Goal: Communication & Community: Answer question/provide support

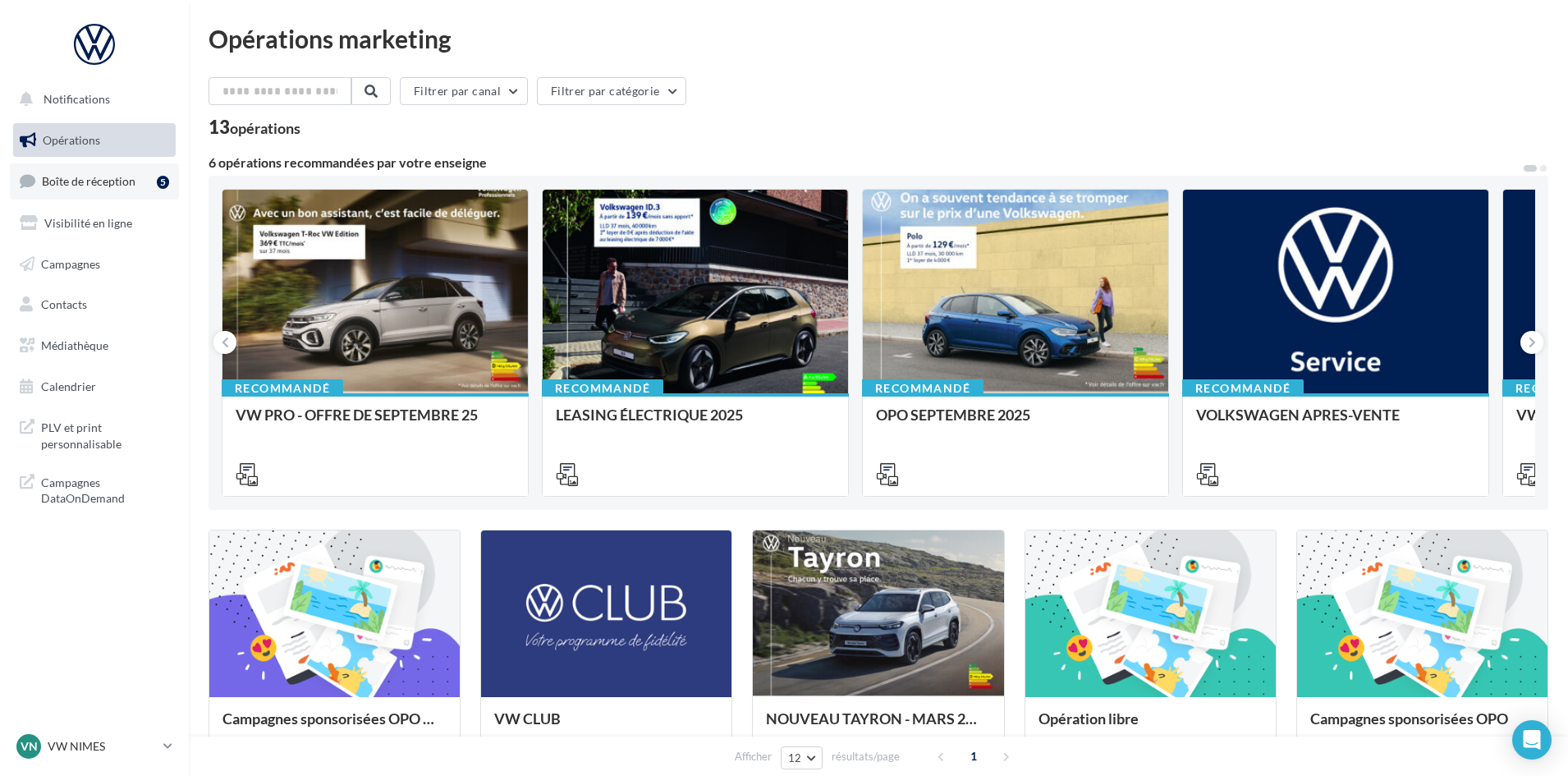
click at [82, 181] on span "Boîte de réception" at bounding box center [88, 182] width 93 height 14
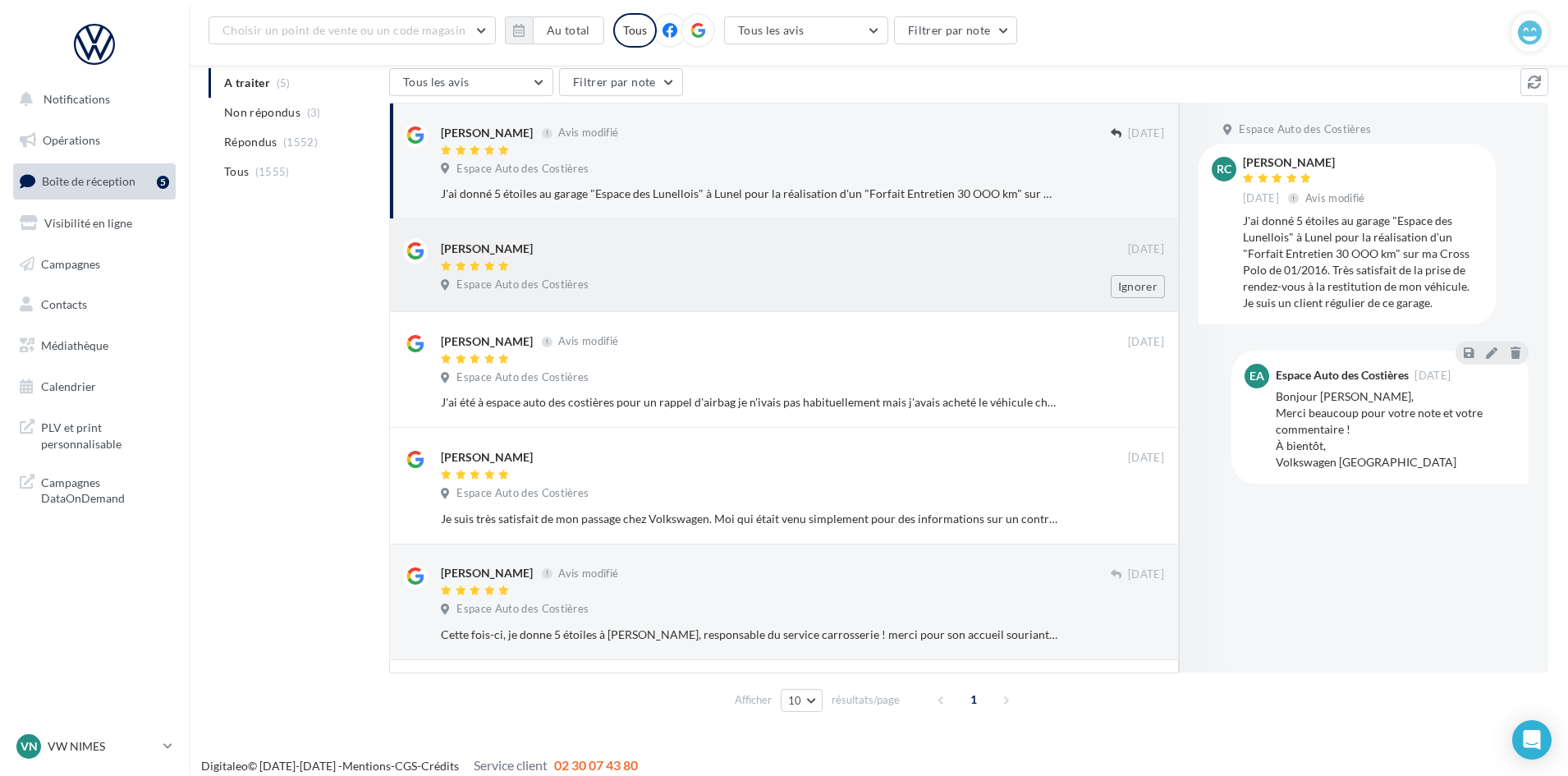
scroll to position [175, 0]
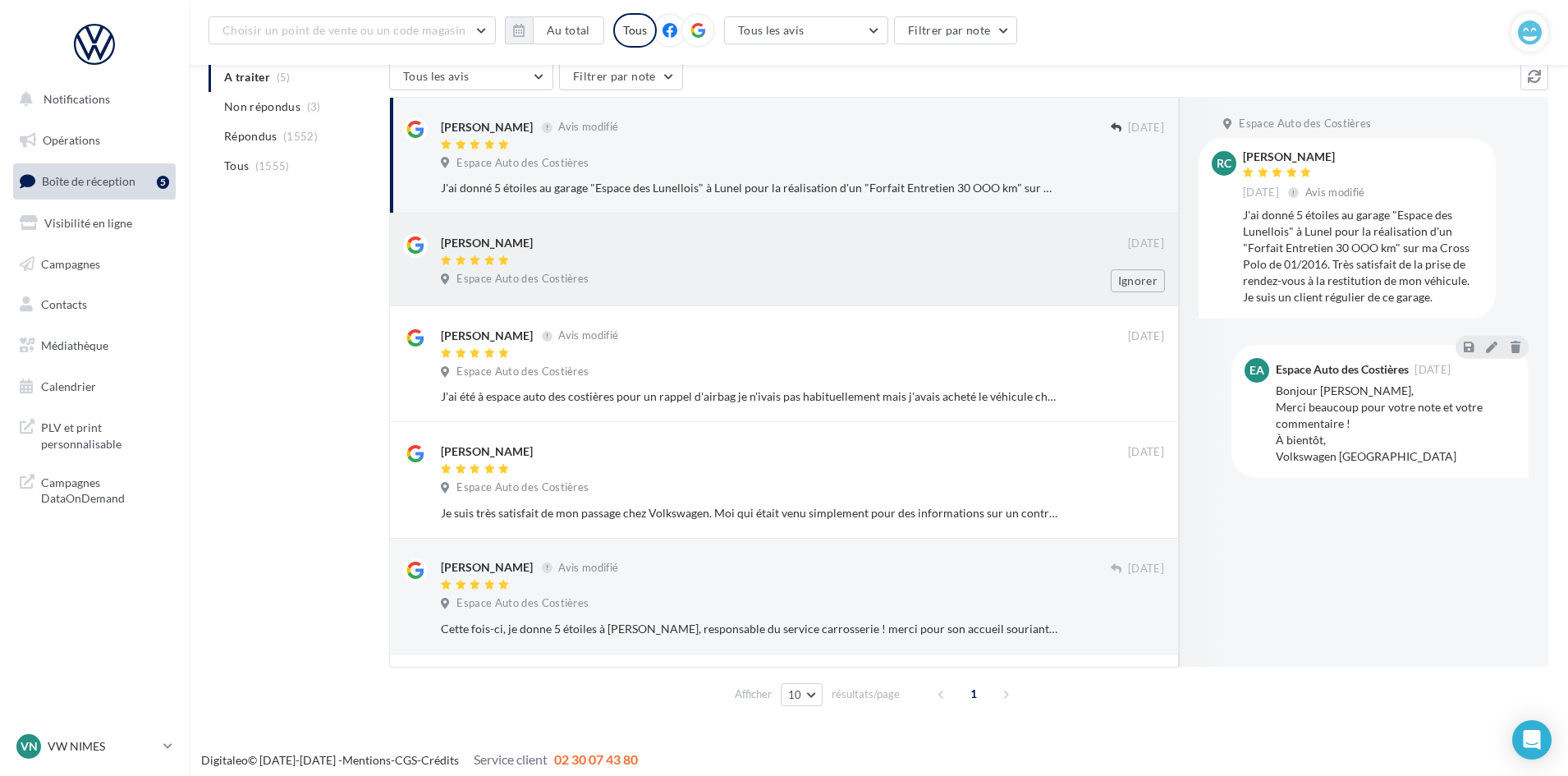
click at [715, 279] on div "Espace Auto des Costières" at bounding box center [802, 280] width 723 height 18
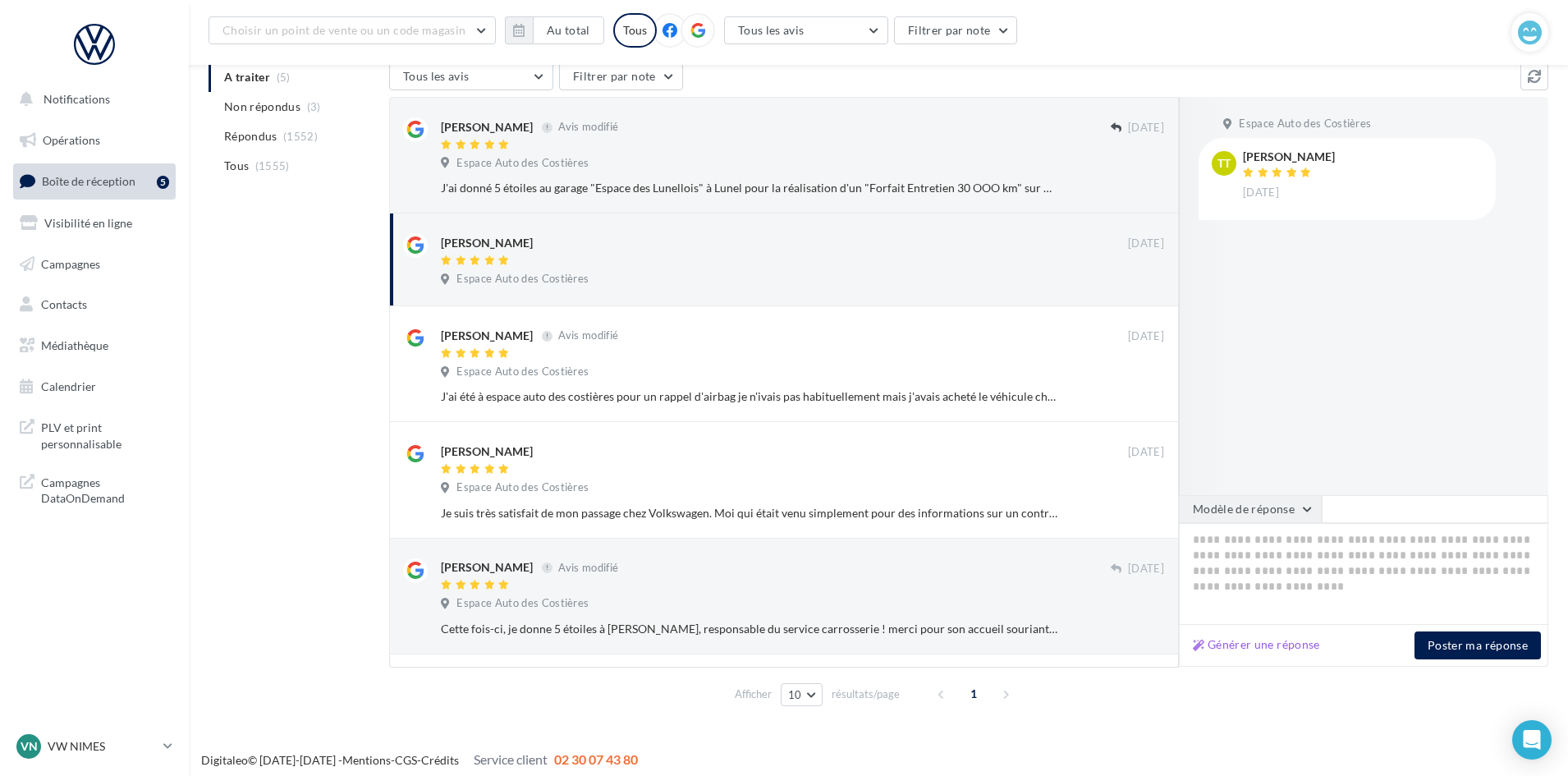
click at [1290, 521] on button "Modèle de réponse" at bounding box center [1250, 508] width 143 height 28
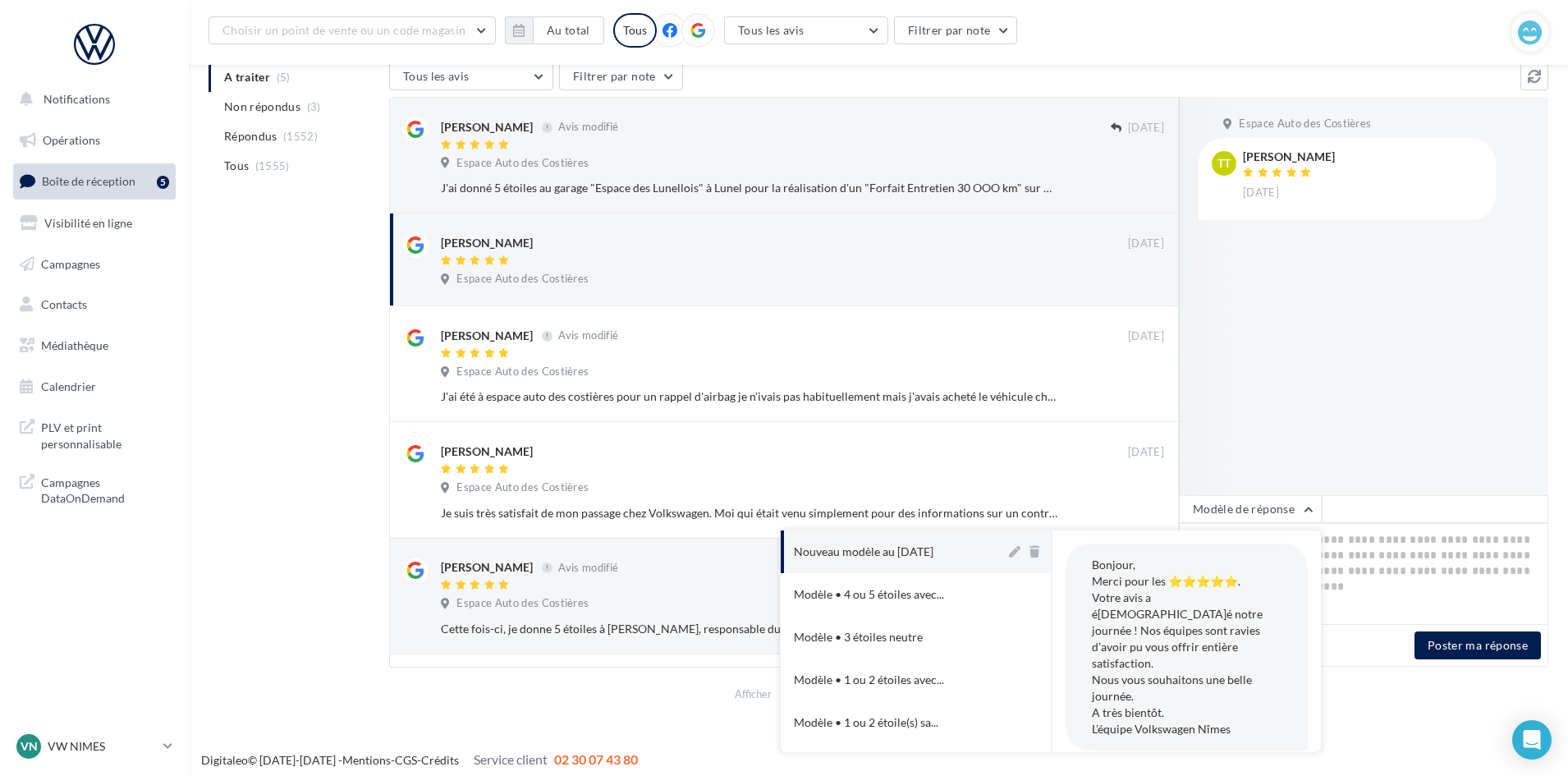
click at [925, 556] on div "Nouveau modèle au 12-11-2024" at bounding box center [863, 552] width 140 height 16
type textarea "**********"
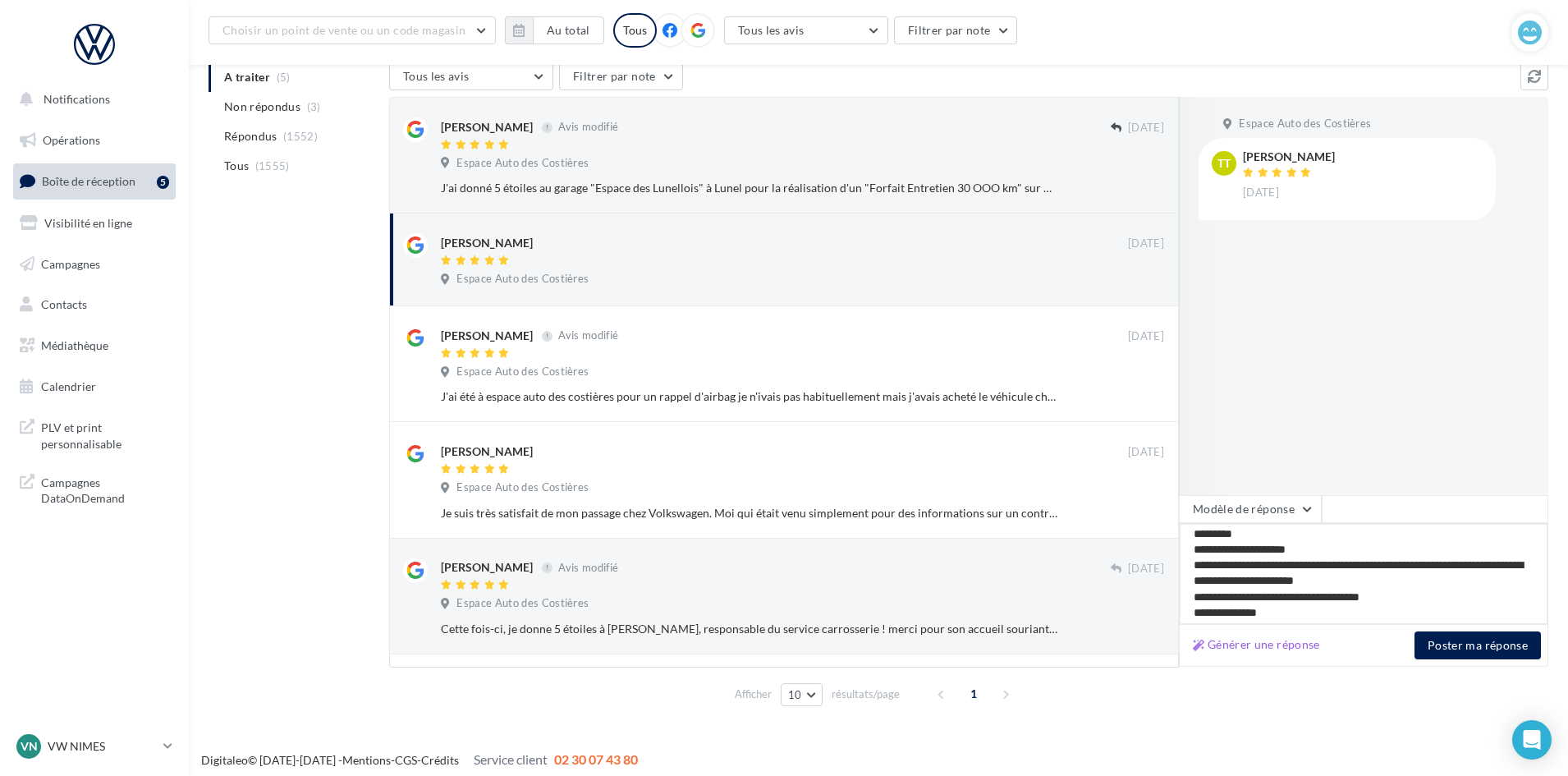
scroll to position [0, 0]
click at [1483, 644] on button "Poster ma réponse" at bounding box center [1478, 644] width 126 height 28
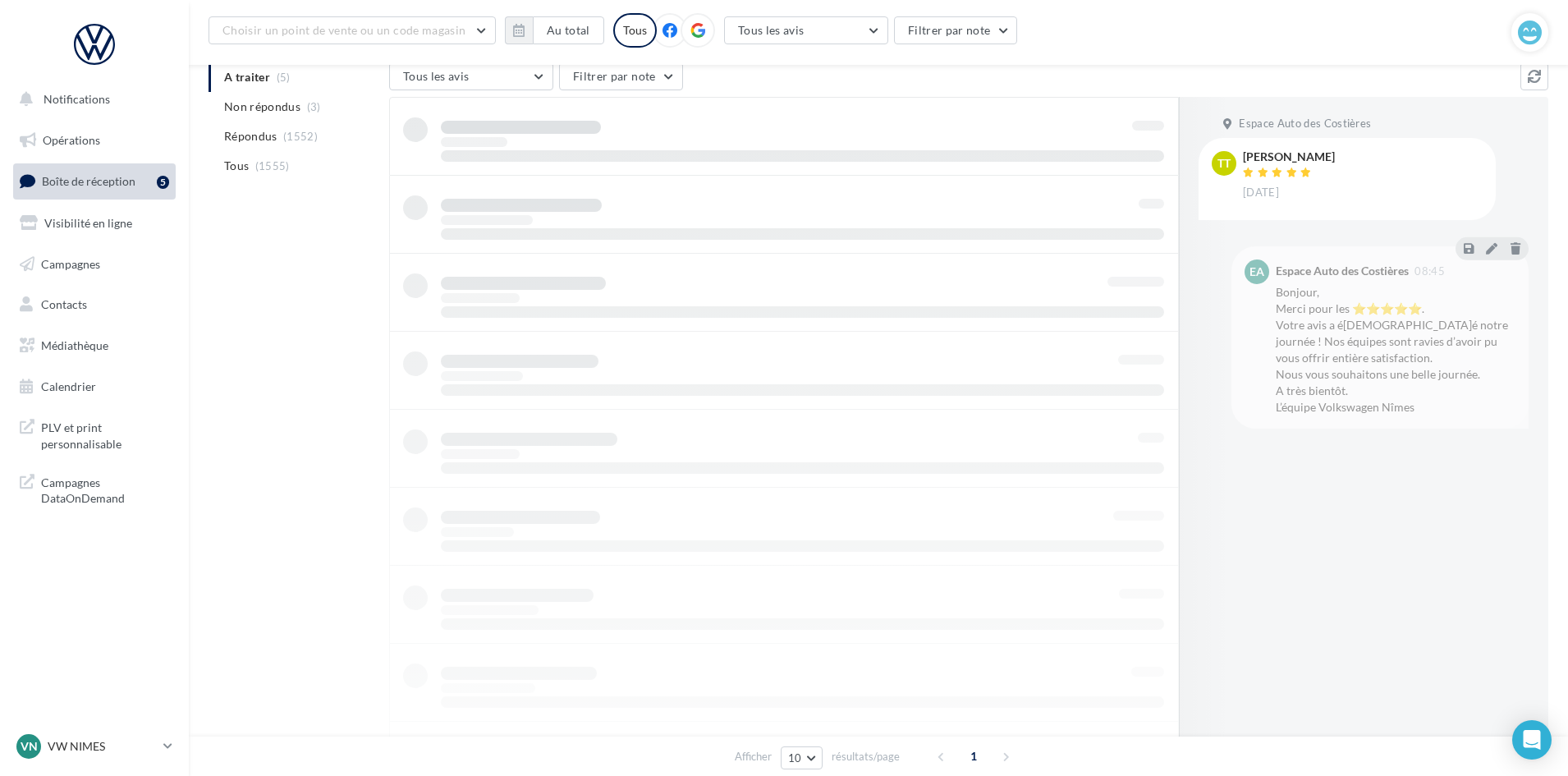
scroll to position [139, 0]
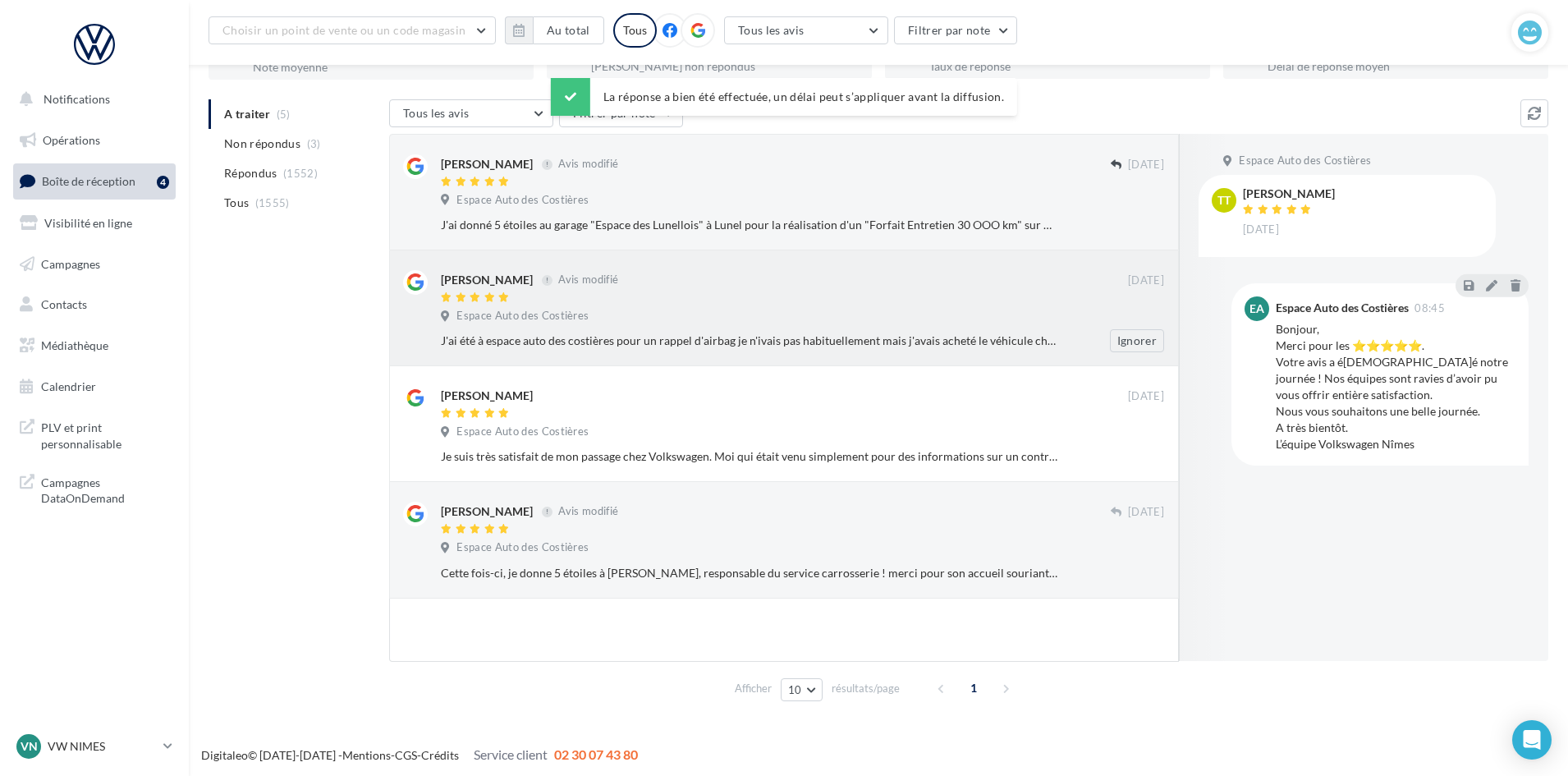
click at [859, 320] on div "Espace Auto des Costières" at bounding box center [802, 318] width 723 height 18
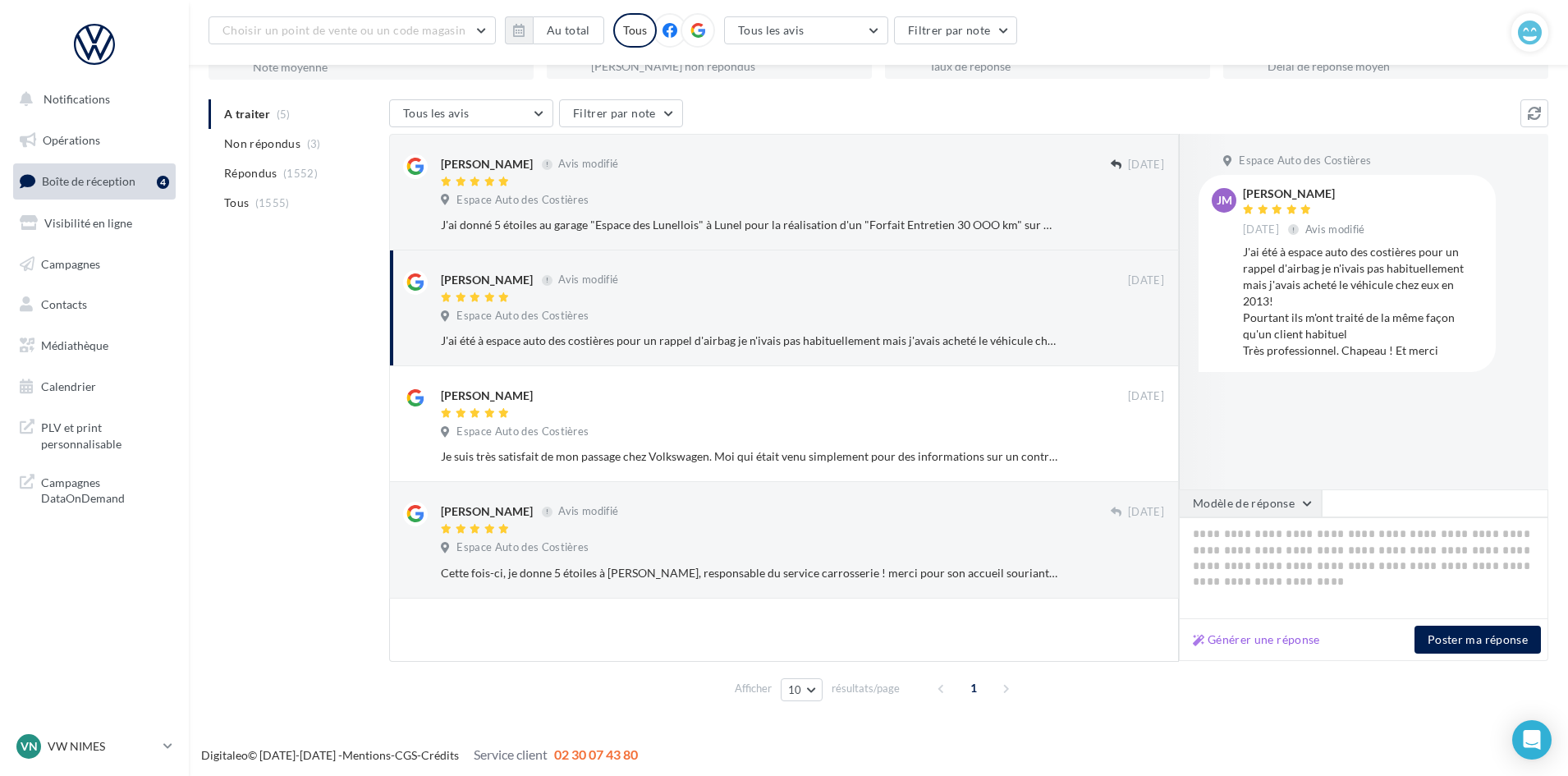
click at [1298, 502] on button "Modèle de réponse" at bounding box center [1250, 503] width 143 height 28
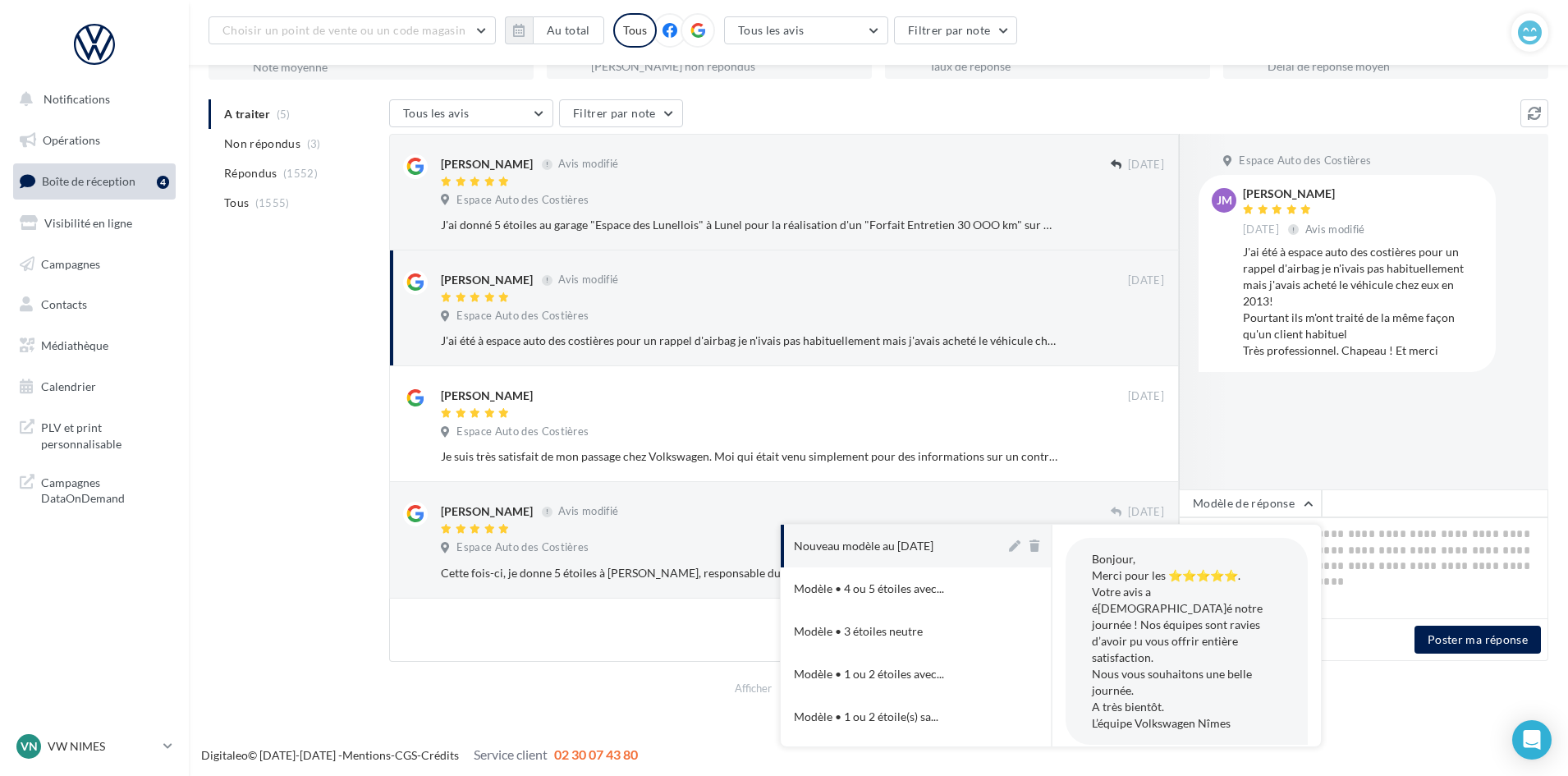
click at [934, 539] on div "Nouveau modèle au 12-11-2024" at bounding box center [863, 546] width 140 height 16
type textarea "**********"
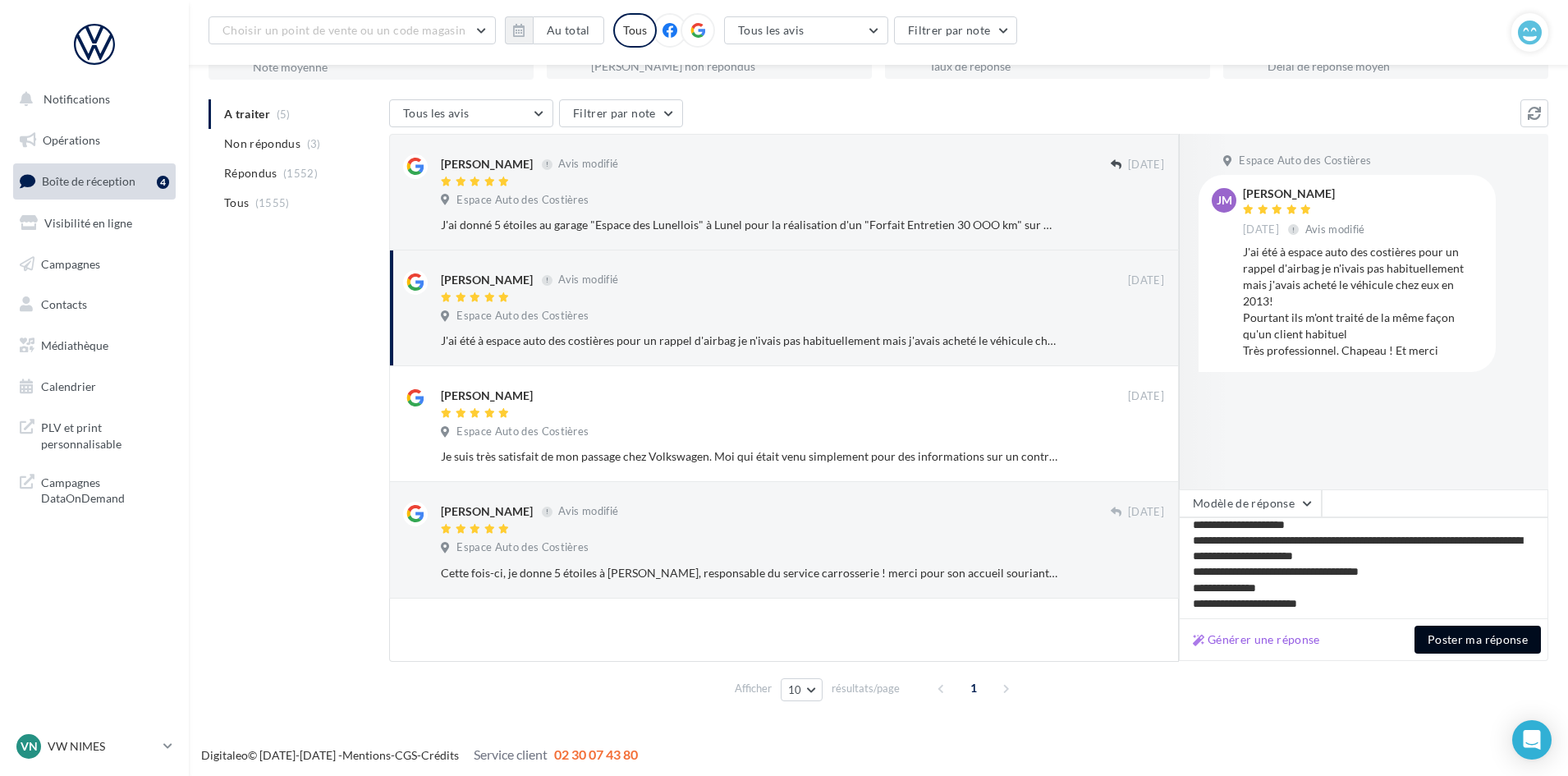
scroll to position [24, 0]
click at [1463, 629] on button "Poster ma réponse" at bounding box center [1478, 639] width 126 height 28
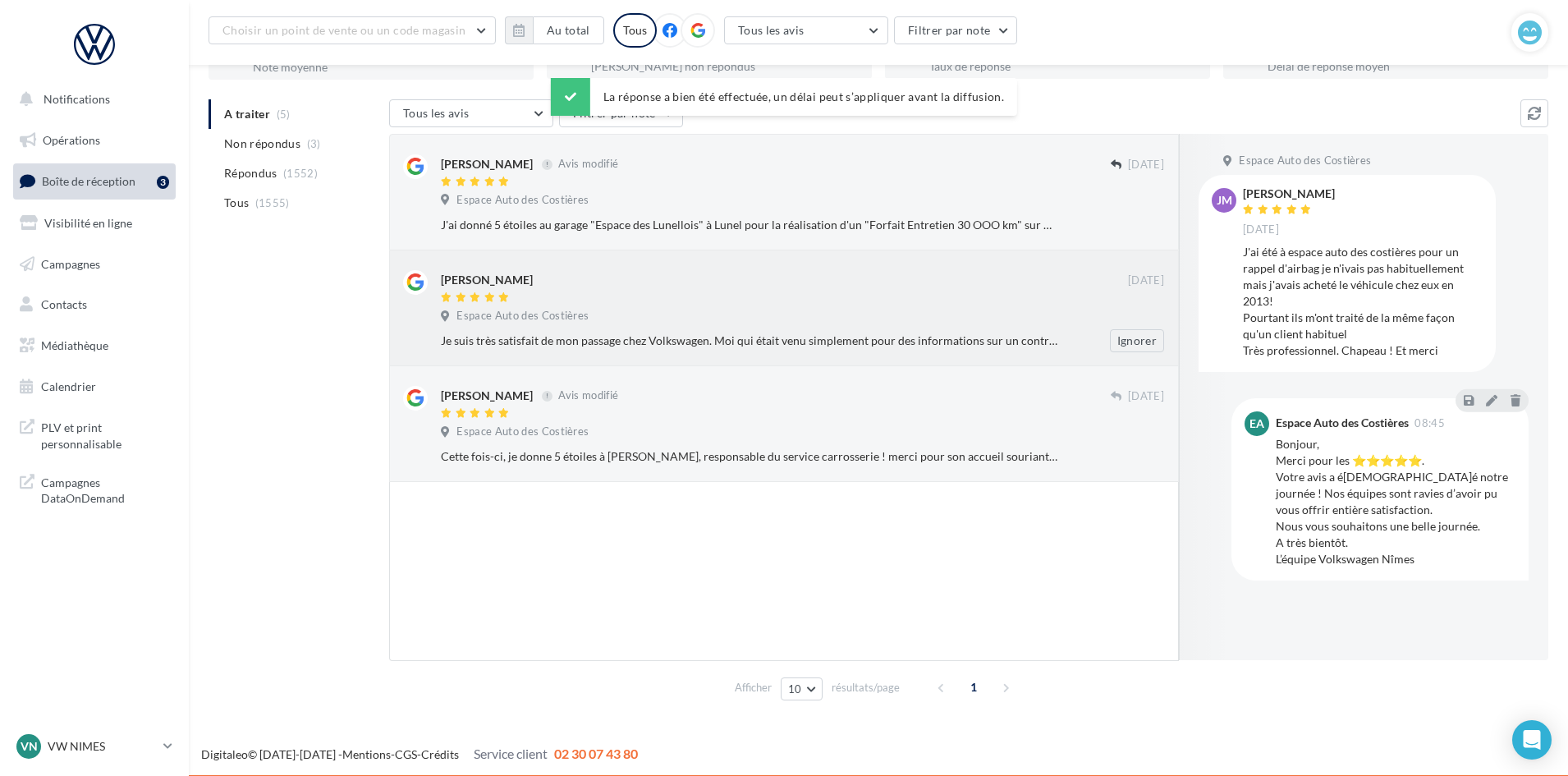
click at [853, 278] on div "Paul" at bounding box center [784, 279] width 687 height 17
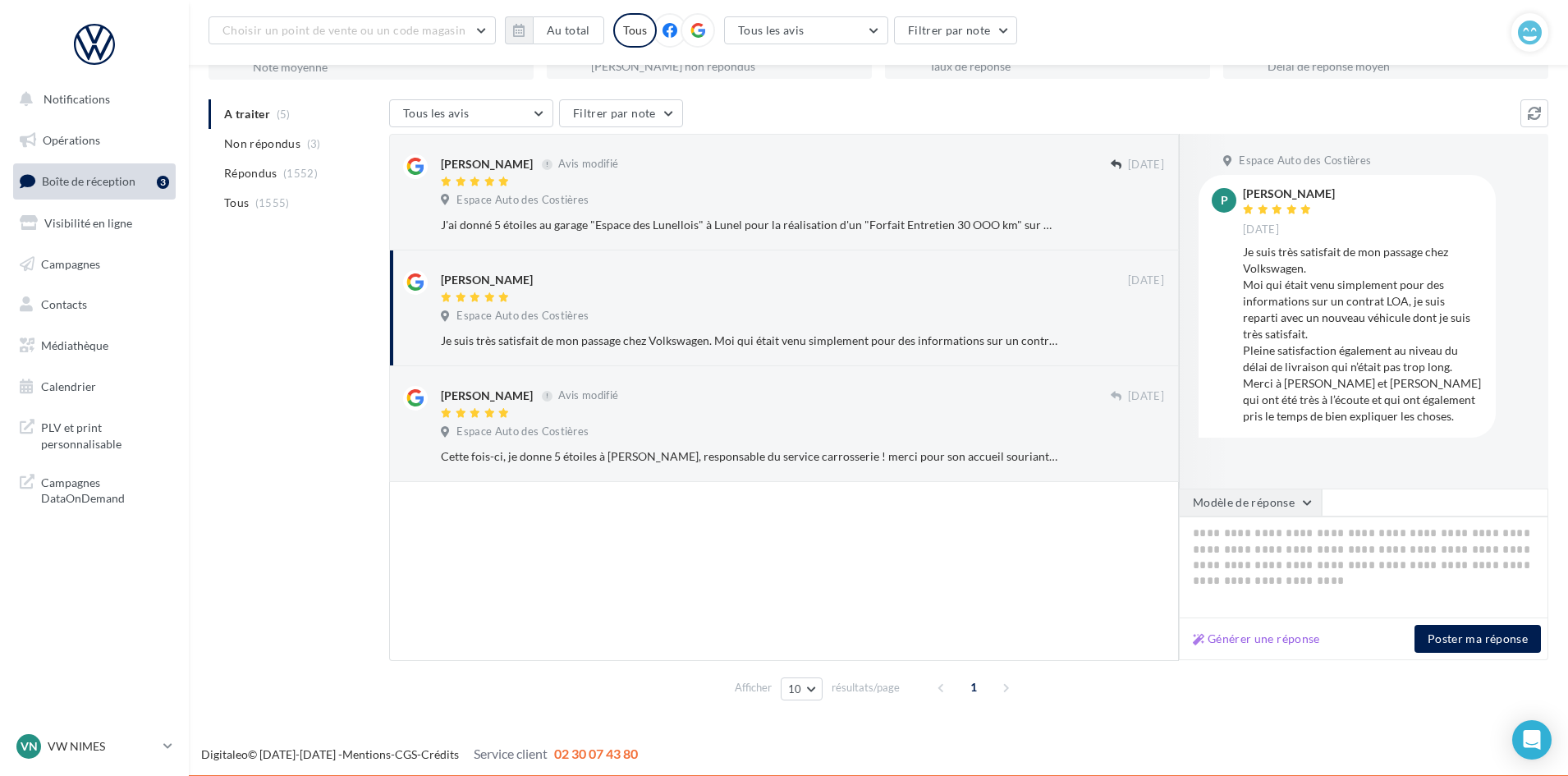
click at [1289, 501] on button "Modèle de réponse" at bounding box center [1250, 502] width 143 height 28
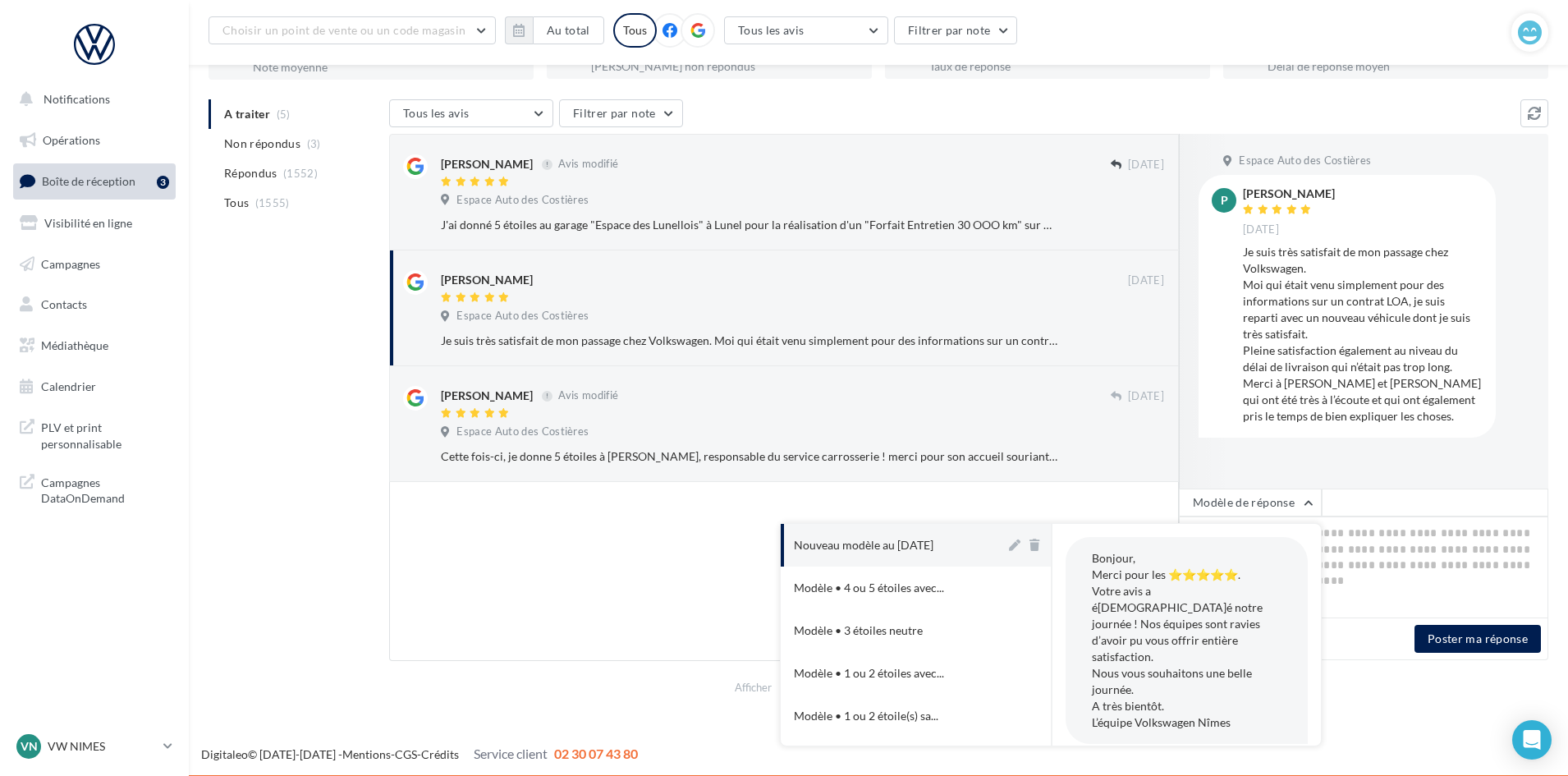
click at [923, 544] on div "Nouveau modèle au 12-11-2024" at bounding box center [863, 545] width 140 height 16
type textarea "**********"
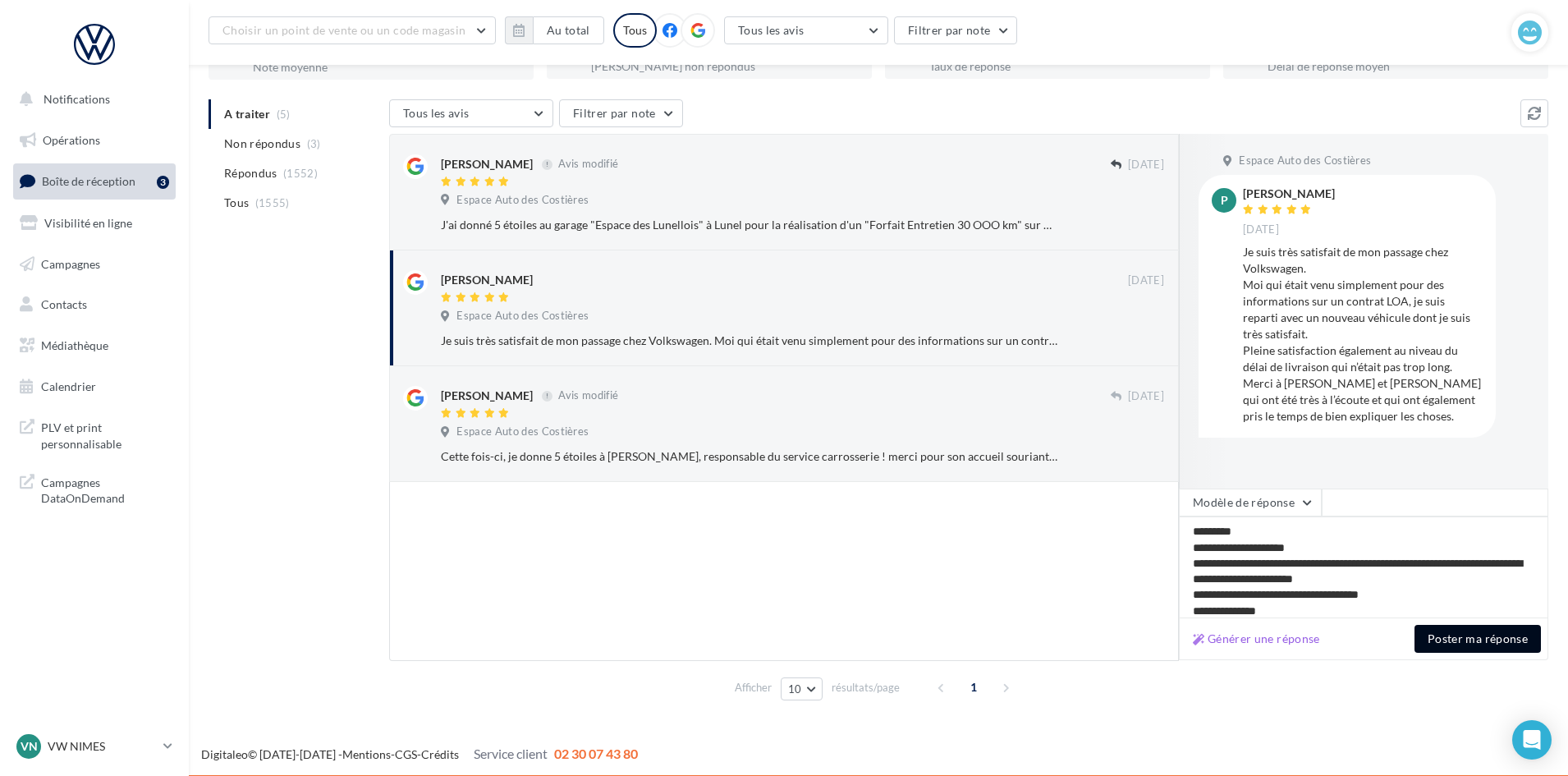
click at [1483, 632] on button "Poster ma réponse" at bounding box center [1478, 638] width 126 height 28
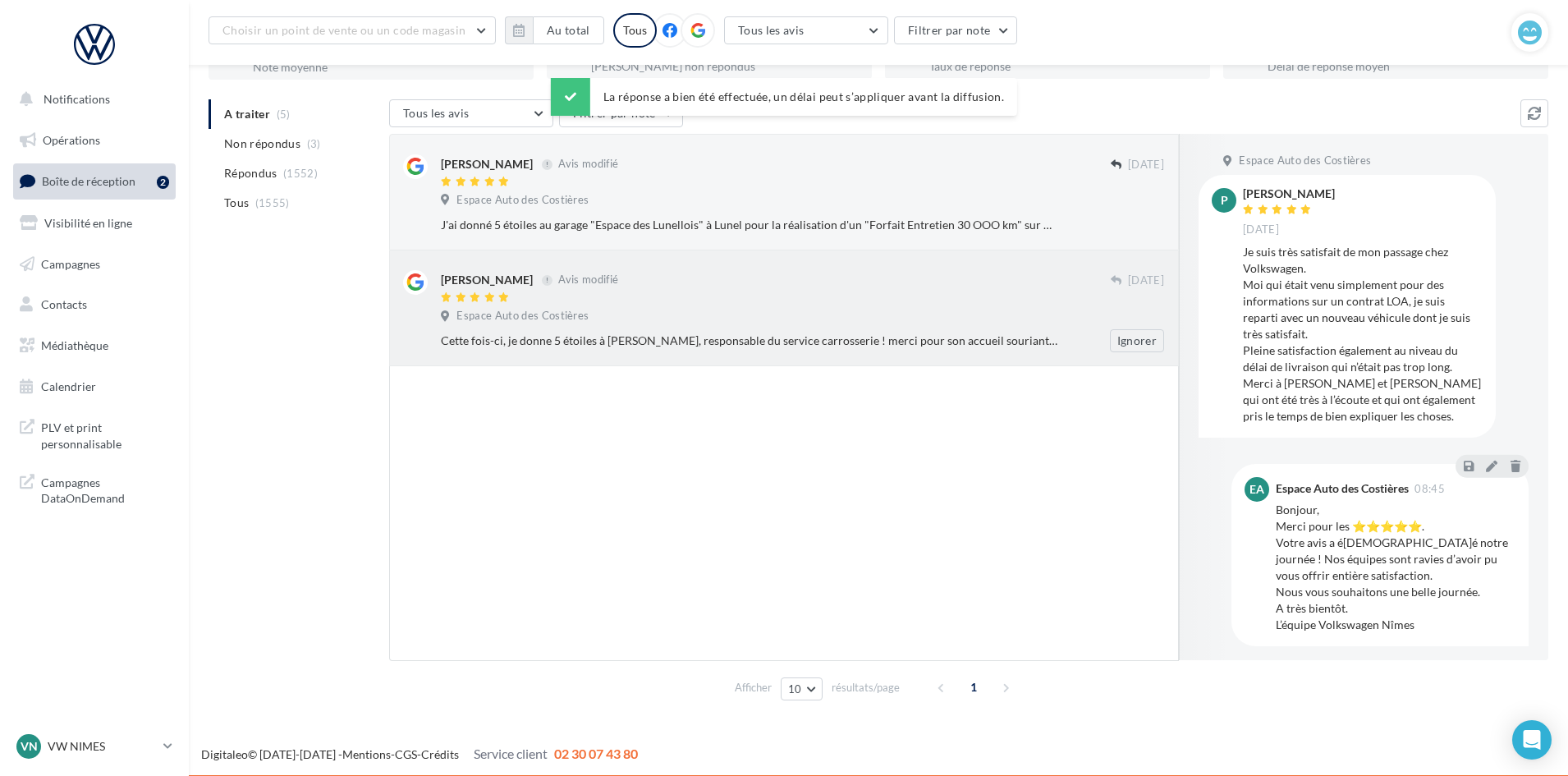
click at [737, 296] on div at bounding box center [775, 299] width 670 height 14
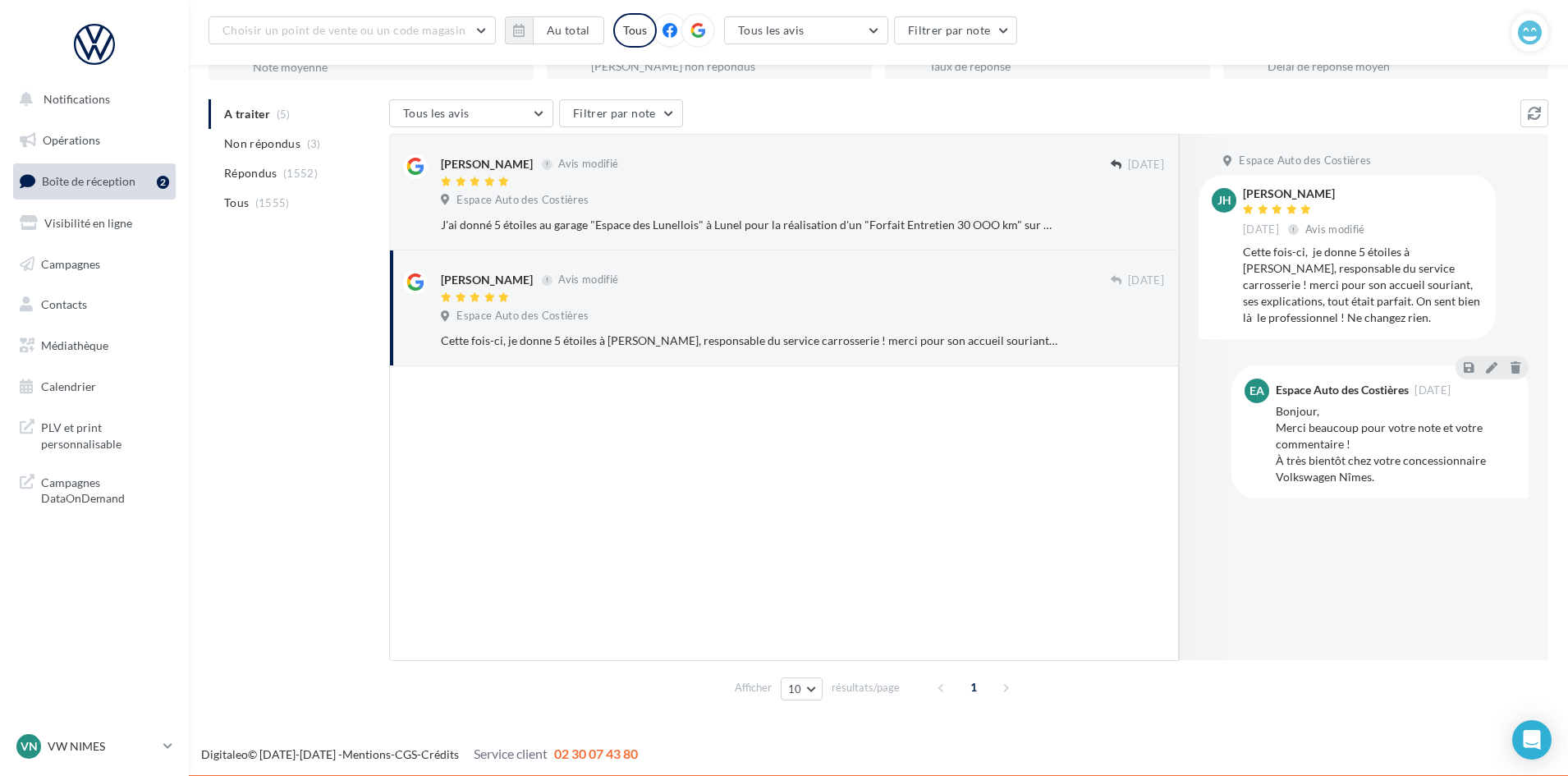
click at [907, 433] on div at bounding box center [783, 513] width 789 height 295
click at [845, 202] on div "Espace Auto des Costières" at bounding box center [802, 202] width 723 height 18
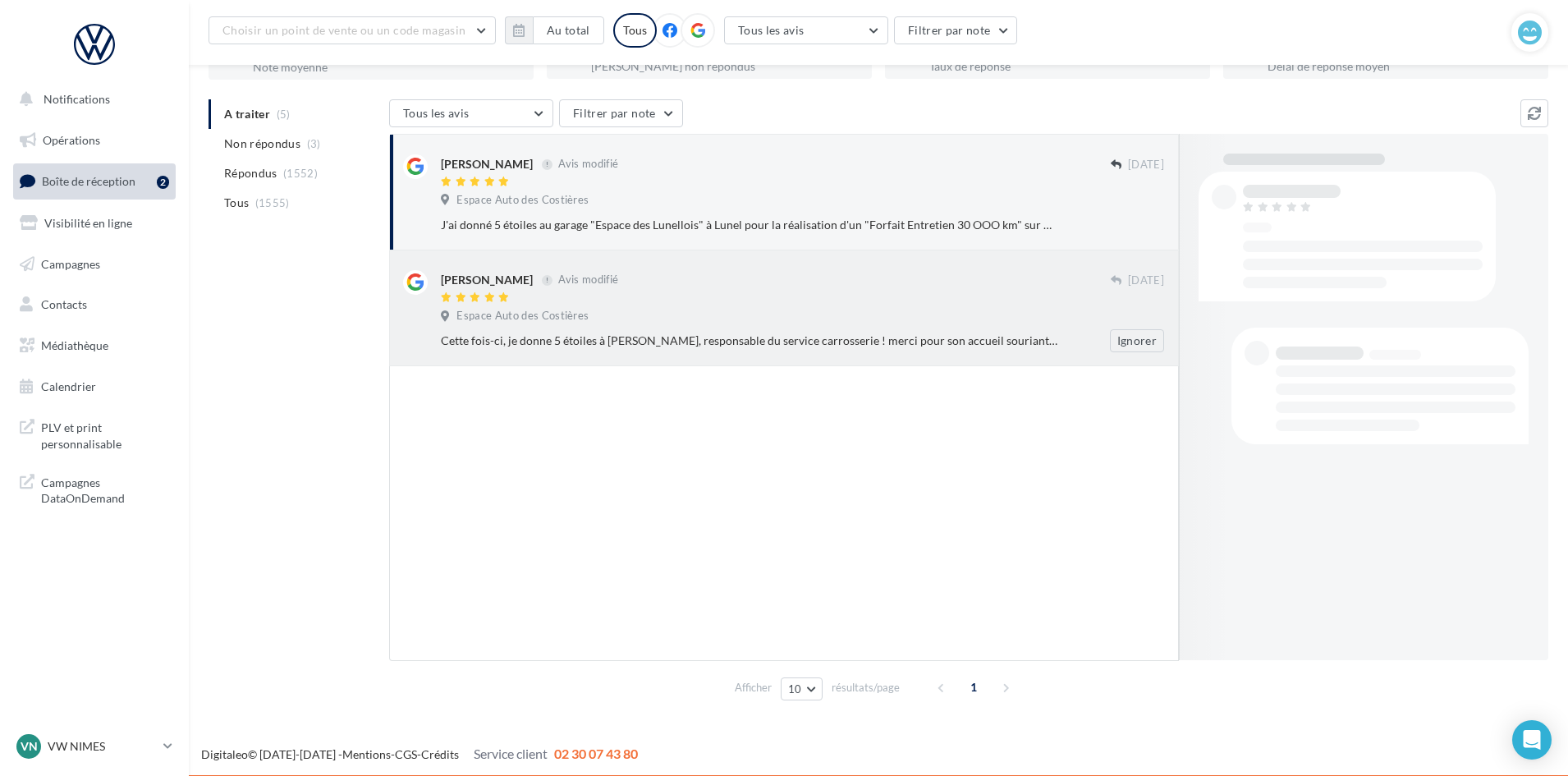
click at [843, 311] on div "Espace Auto des Costières" at bounding box center [802, 318] width 723 height 18
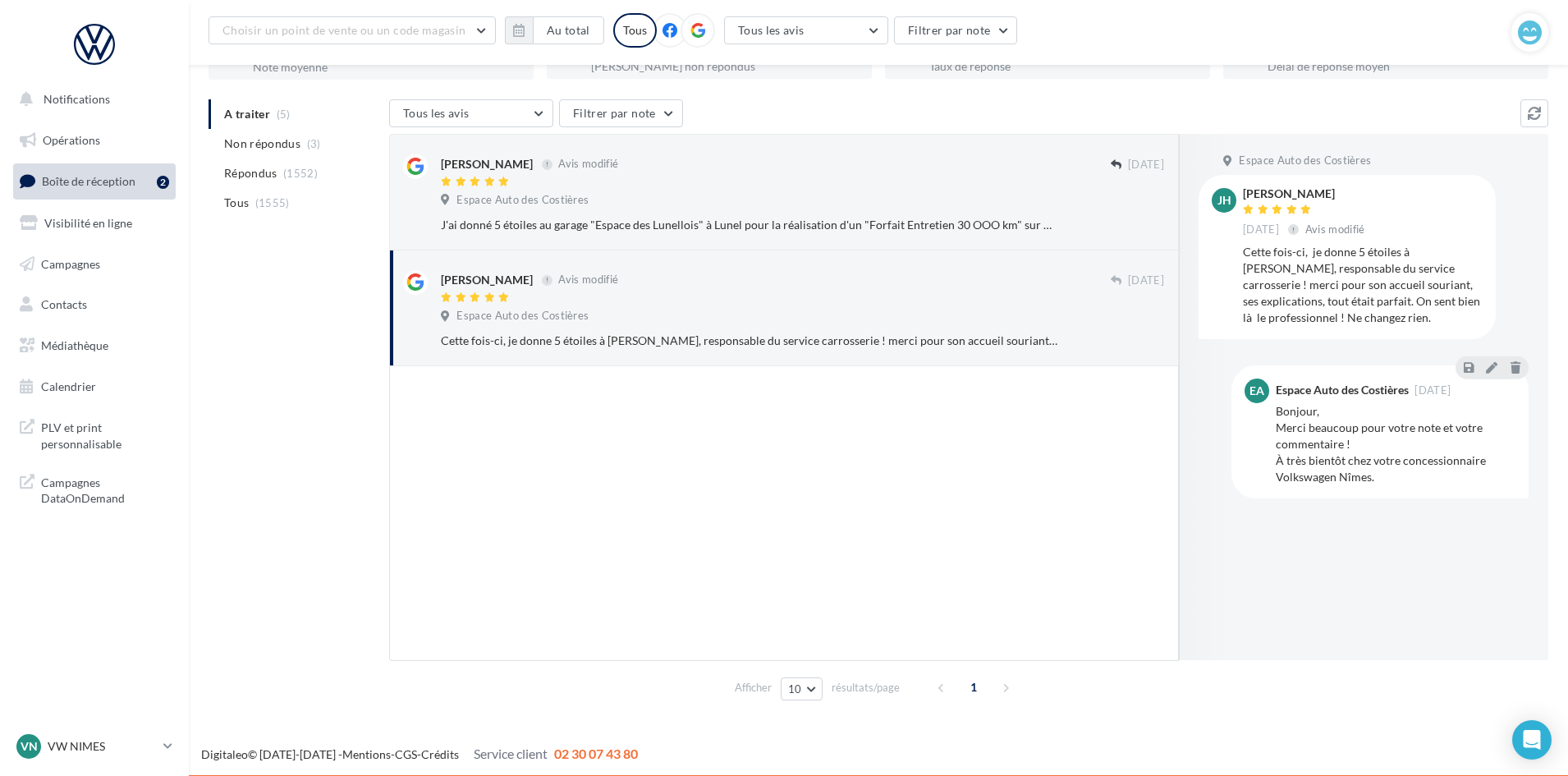
click at [76, 726] on nav "Notifications Opérations Boîte de réception 2 Visibilité en ligne Campagnes Con…" at bounding box center [94, 388] width 189 height 776
click at [67, 734] on div "VN VW NIMES vw-nim-eli" at bounding box center [86, 747] width 141 height 25
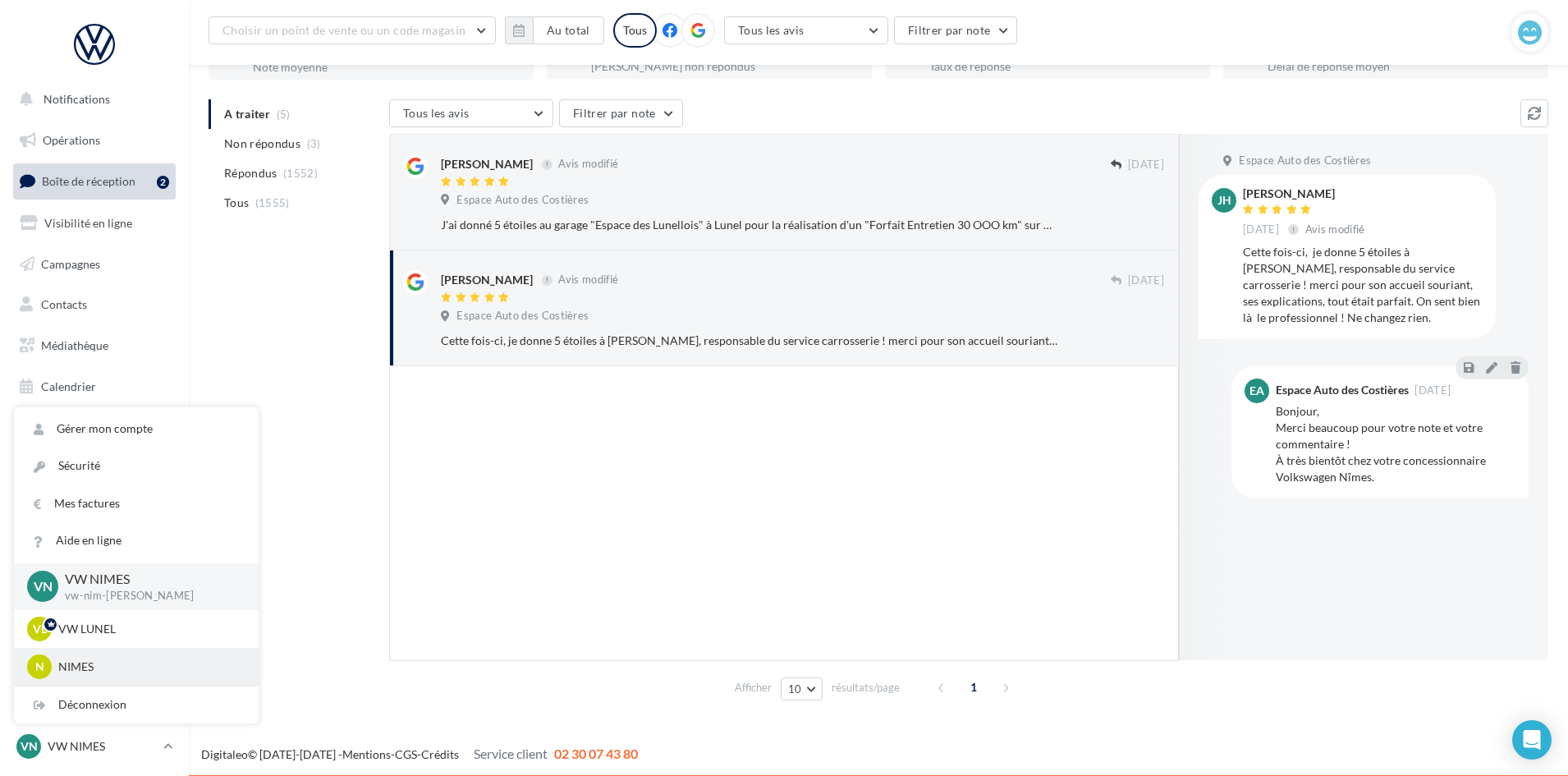
click at [62, 656] on div "N NIMES vwvu-coel-30931" at bounding box center [135, 667] width 218 height 25
